Goal: Task Accomplishment & Management: Manage account settings

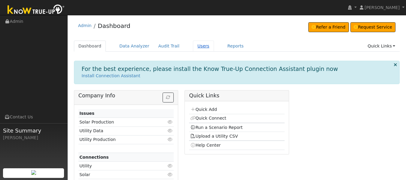
click at [196, 46] on link "Users" at bounding box center [203, 46] width 21 height 11
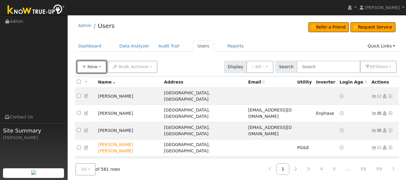
click at [90, 66] on span "New" at bounding box center [92, 66] width 10 height 5
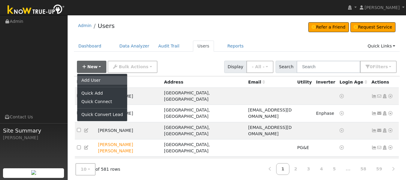
click at [91, 78] on link "Add User" at bounding box center [102, 80] width 50 height 8
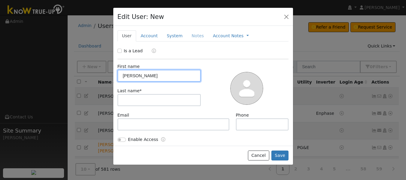
type input "Lynn"
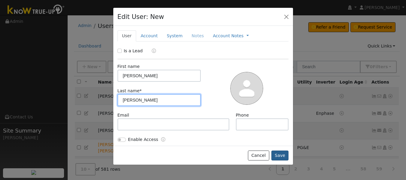
type input "Tousey"
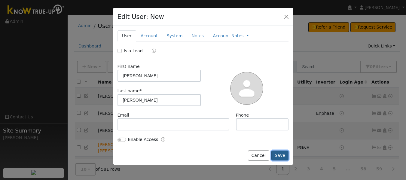
click at [279, 156] on button "Save" at bounding box center [279, 155] width 17 height 10
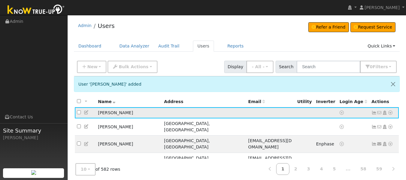
click at [391, 114] on icon at bounding box center [389, 113] width 5 height 4
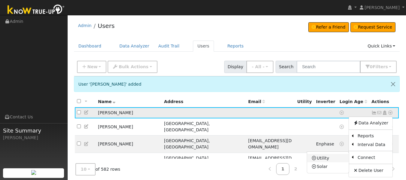
click at [323, 159] on link "Utility" at bounding box center [328, 158] width 42 height 8
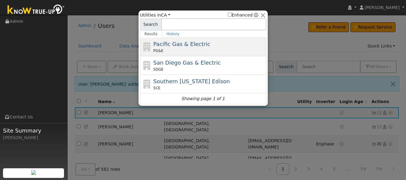
click at [173, 45] on span "Pacific Gas & Electric" at bounding box center [181, 44] width 57 height 6
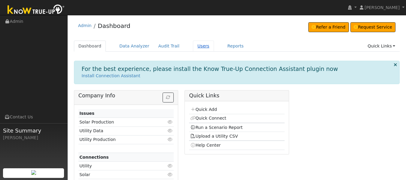
click at [198, 50] on link "Users" at bounding box center [203, 46] width 21 height 11
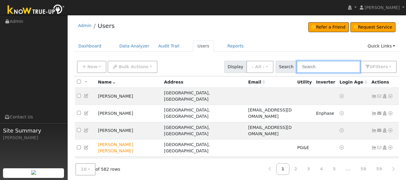
click at [318, 64] on input "text" at bounding box center [328, 67] width 64 height 12
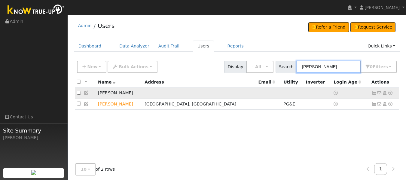
type input "[PERSON_NAME]"
click at [391, 94] on icon at bounding box center [389, 93] width 5 height 4
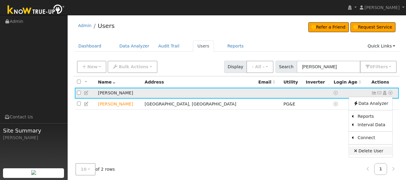
click at [369, 148] on link "Delete User" at bounding box center [371, 151] width 44 height 8
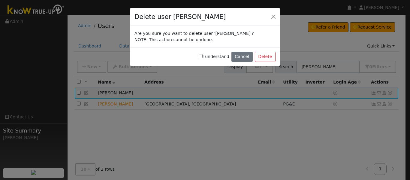
click at [203, 57] on input "I understand" at bounding box center [201, 56] width 4 height 4
checkbox input "true"
click at [263, 56] on button "Delete" at bounding box center [265, 57] width 21 height 10
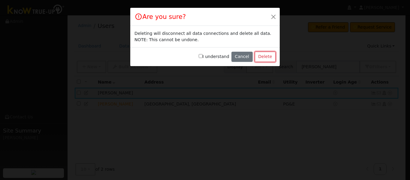
click at [263, 56] on button "Delete" at bounding box center [265, 57] width 21 height 10
click at [203, 56] on input "I understand" at bounding box center [201, 56] width 4 height 4
checkbox input "true"
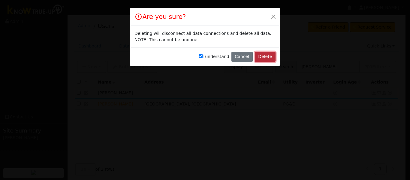
click at [266, 57] on button "Delete" at bounding box center [265, 57] width 21 height 10
